Goal: Task Accomplishment & Management: Complete application form

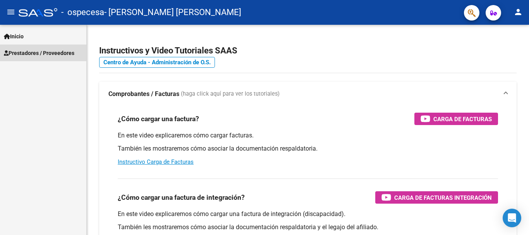
click at [42, 52] on span "Prestadores / Proveedores" at bounding box center [39, 53] width 71 height 9
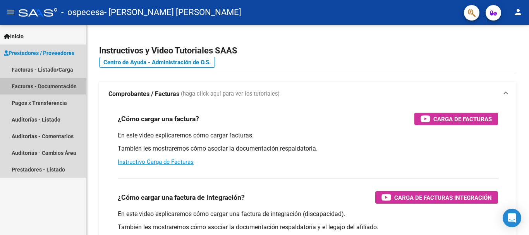
click at [34, 87] on link "Facturas - Documentación" at bounding box center [43, 86] width 86 height 17
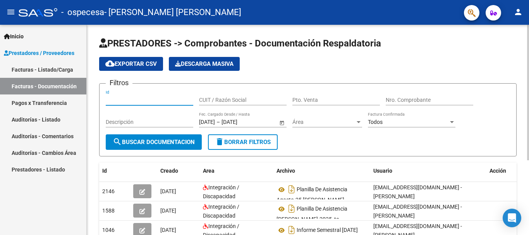
click at [138, 102] on input "Id" at bounding box center [150, 100] width 88 height 7
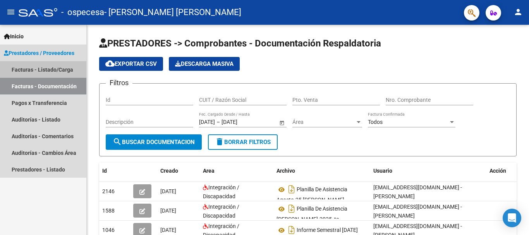
click at [34, 65] on link "Facturas - Listado/Carga" at bounding box center [43, 69] width 86 height 17
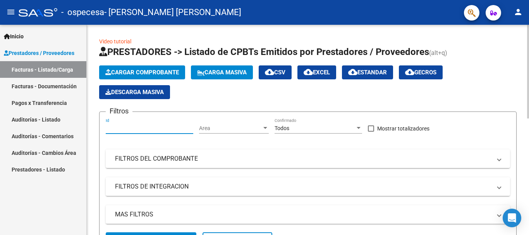
click at [146, 130] on input "Id" at bounding box center [150, 128] width 88 height 7
click at [232, 128] on span "Area" at bounding box center [230, 128] width 63 height 7
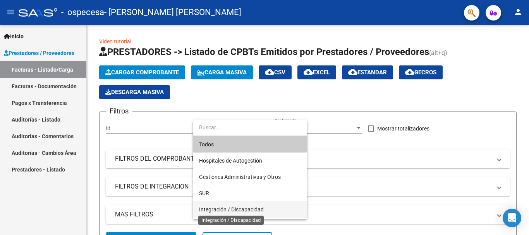
click at [230, 210] on span "Integración / Discapacidad" at bounding box center [231, 209] width 65 height 6
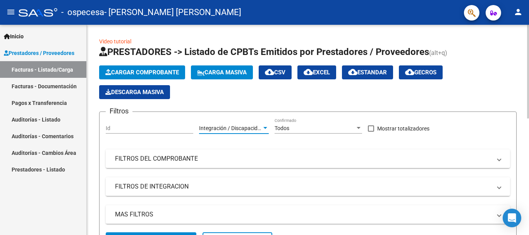
scroll to position [39, 0]
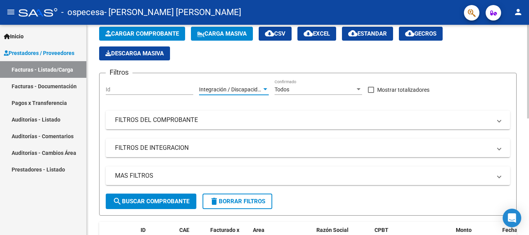
click at [140, 31] on span "Cargar Comprobante" at bounding box center [142, 33] width 74 height 7
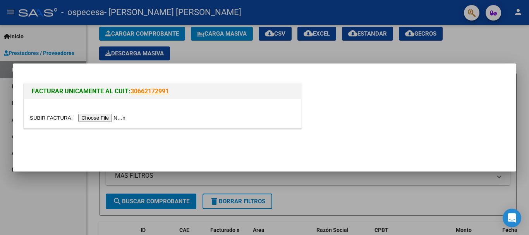
click at [95, 118] on input "file" at bounding box center [79, 118] width 98 height 8
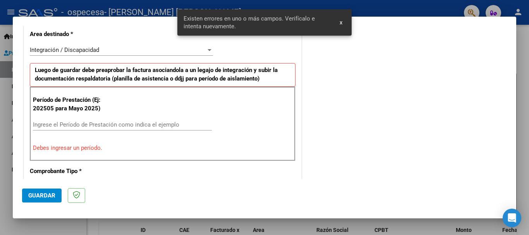
scroll to position [218, 0]
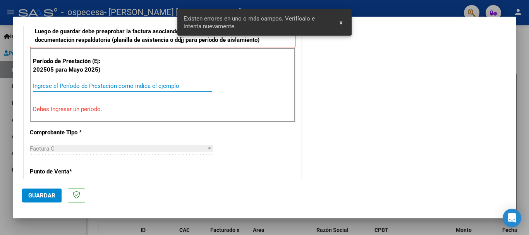
click at [55, 89] on input "Ingrese el Período de Prestación como indica el ejemplo" at bounding box center [122, 86] width 179 height 7
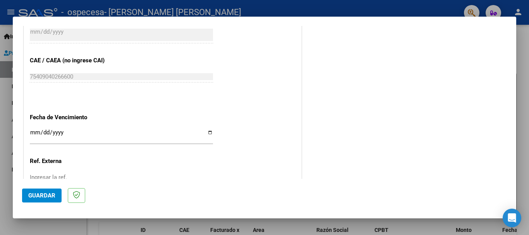
scroll to position [489, 0]
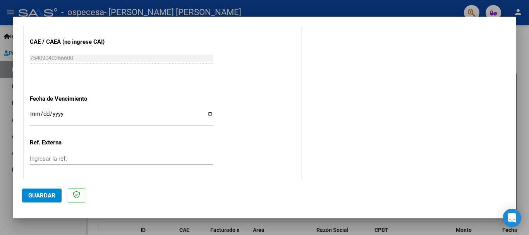
type input "202509"
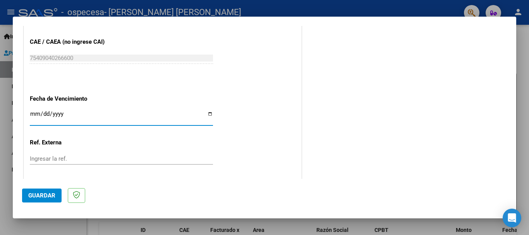
click at [204, 112] on input "Ingresar la fecha" at bounding box center [121, 117] width 183 height 12
type input "[DATE]"
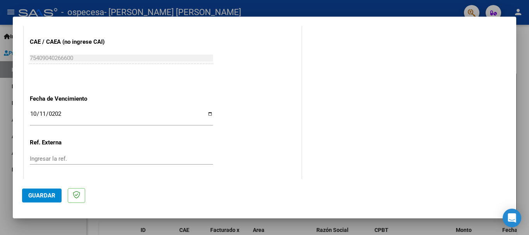
click at [108, 155] on div "Ingresar la ref." at bounding box center [121, 159] width 183 height 12
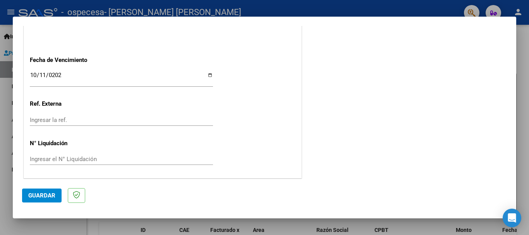
scroll to position [529, 0]
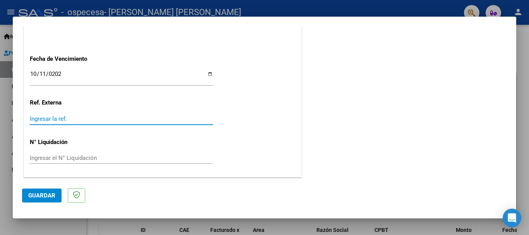
click at [56, 119] on input "Ingresar la ref." at bounding box center [121, 118] width 183 height 7
click at [83, 122] on input "Ingresar la ref." at bounding box center [121, 118] width 183 height 7
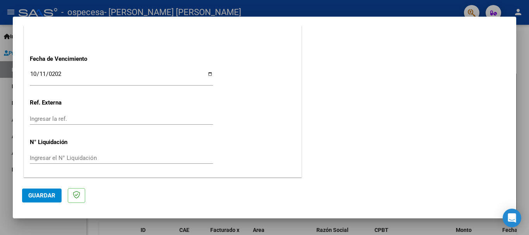
click at [78, 114] on div "Ingresar la ref." at bounding box center [121, 119] width 183 height 12
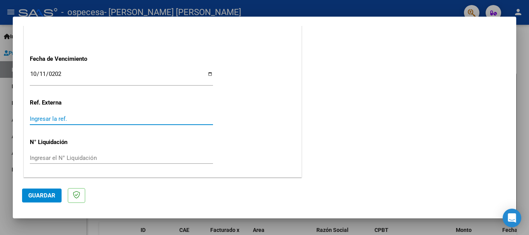
click at [104, 121] on input "Ingresar la ref." at bounding box center [121, 118] width 183 height 7
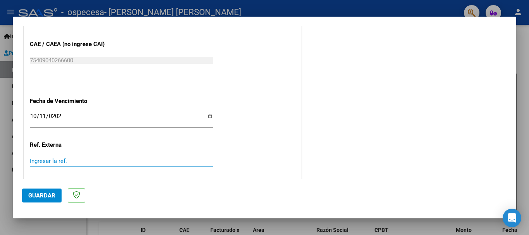
scroll to position [451, 0]
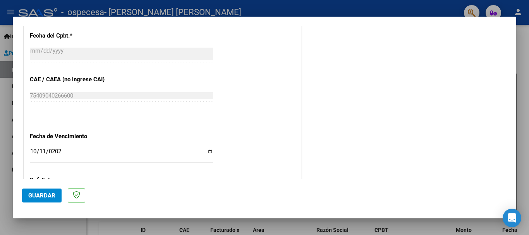
click at [35, 198] on span "Guardar" at bounding box center [41, 195] width 27 height 7
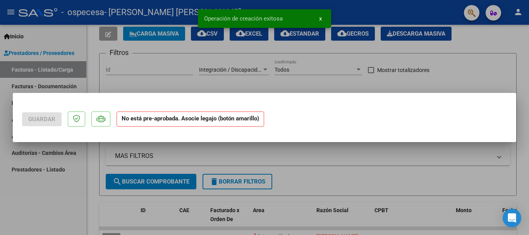
scroll to position [0, 0]
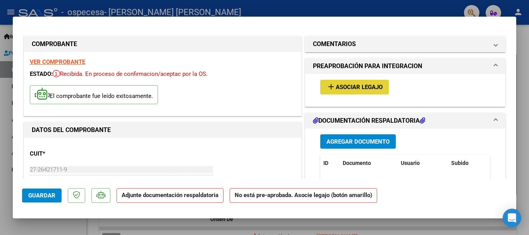
click at [357, 89] on span "Asociar Legajo" at bounding box center [359, 87] width 47 height 7
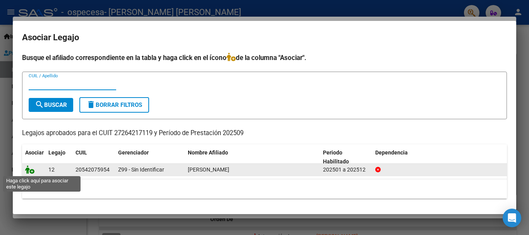
click at [28, 171] on icon at bounding box center [29, 169] width 9 height 9
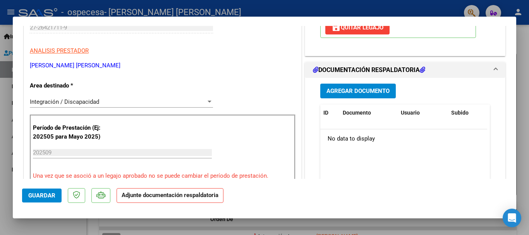
scroll to position [155, 0]
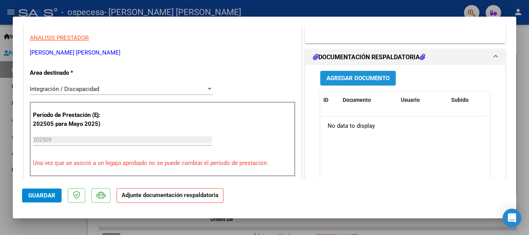
click at [342, 77] on span "Agregar Documento" at bounding box center [358, 78] width 63 height 7
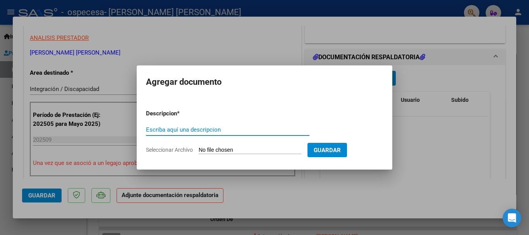
click at [189, 133] on input "Escriba aquí una descripcion" at bounding box center [227, 129] width 163 height 7
type input "ASISTENCIA [PERSON_NAME] SEPTIEMBRE/2025"
click at [222, 151] on input "Seleccionar Archivo" at bounding box center [250, 150] width 103 height 7
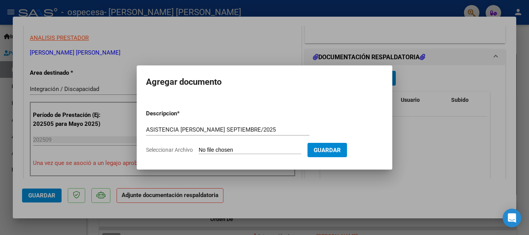
type input "C:\fakepath\ASISTENCIA [PERSON_NAME] SEPTIEMBRE-25.pdf"
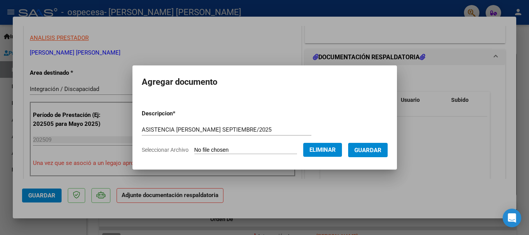
click at [372, 148] on span "Guardar" at bounding box center [367, 150] width 27 height 7
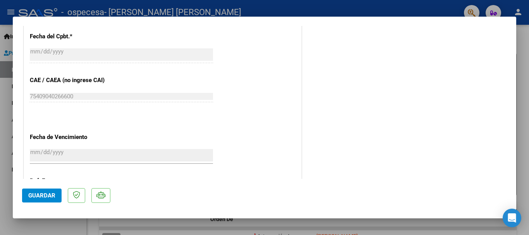
scroll to position [465, 0]
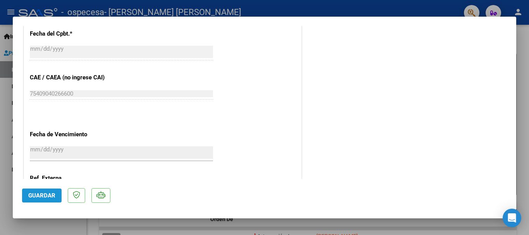
click at [46, 200] on button "Guardar" at bounding box center [42, 196] width 40 height 14
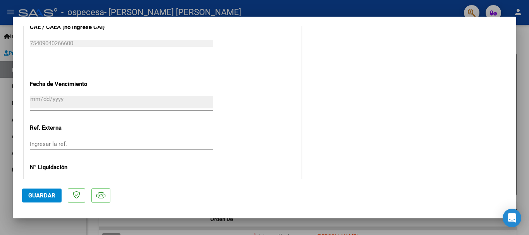
scroll to position [540, 0]
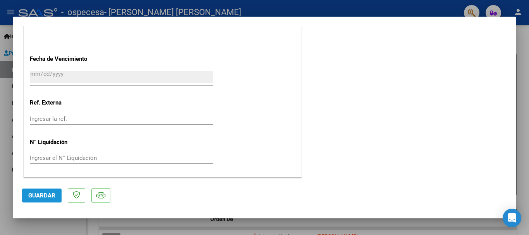
click at [44, 196] on span "Guardar" at bounding box center [41, 195] width 27 height 7
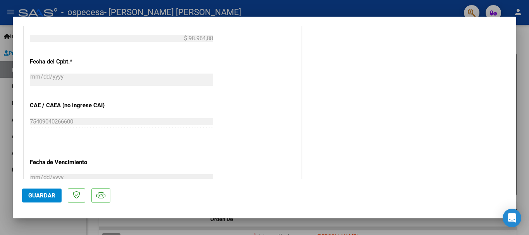
scroll to position [385, 0]
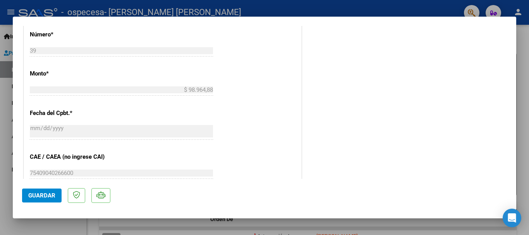
click at [280, 11] on div at bounding box center [264, 117] width 529 height 235
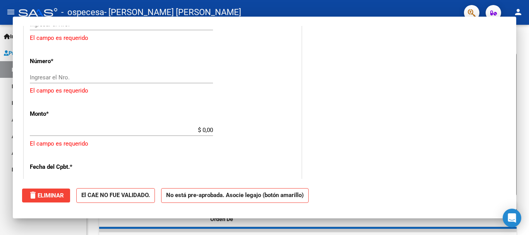
scroll to position [0, 0]
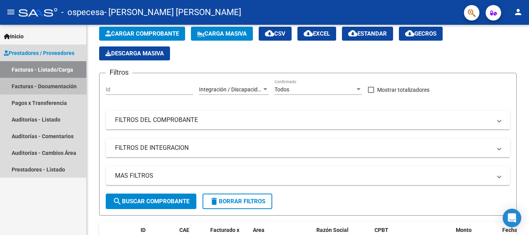
click at [39, 86] on link "Facturas - Documentación" at bounding box center [43, 86] width 86 height 17
